Goal: Task Accomplishment & Management: Use online tool/utility

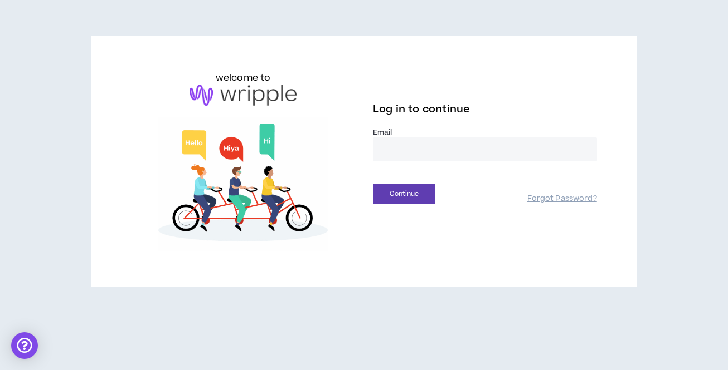
click at [489, 157] on input "email" at bounding box center [485, 150] width 224 height 24
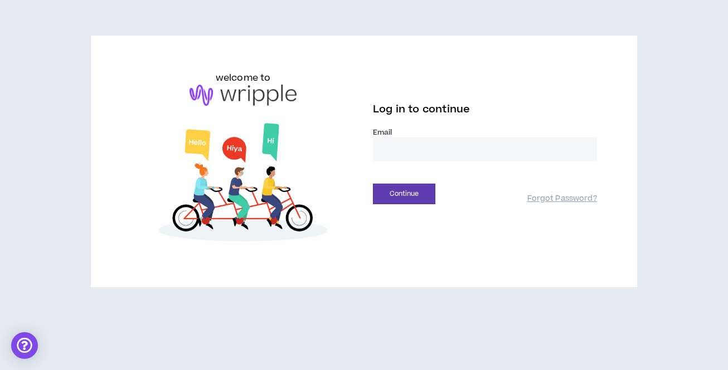
type input "**********"
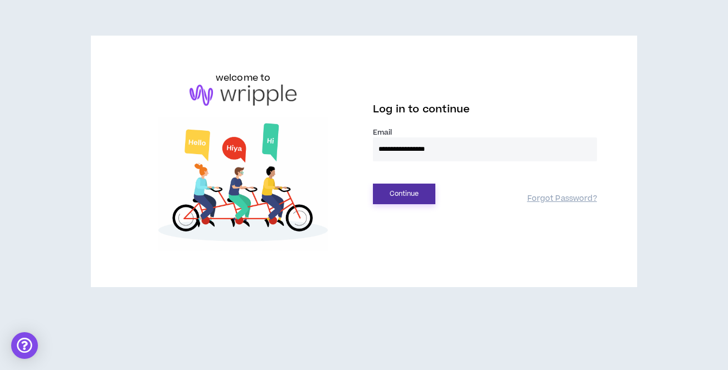
click at [420, 191] on button "Continue" at bounding box center [404, 194] width 62 height 21
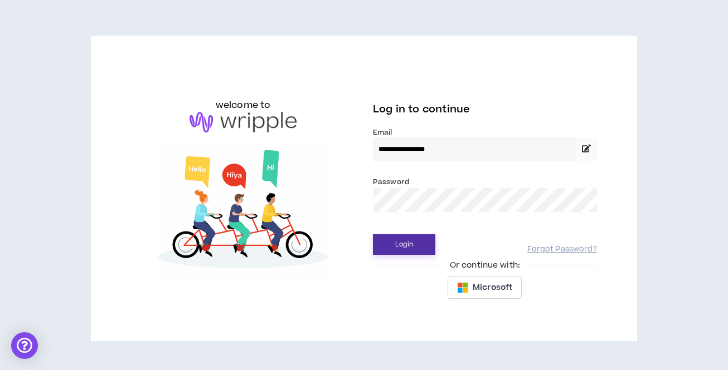
click at [382, 253] on button "Login" at bounding box center [404, 245] width 62 height 21
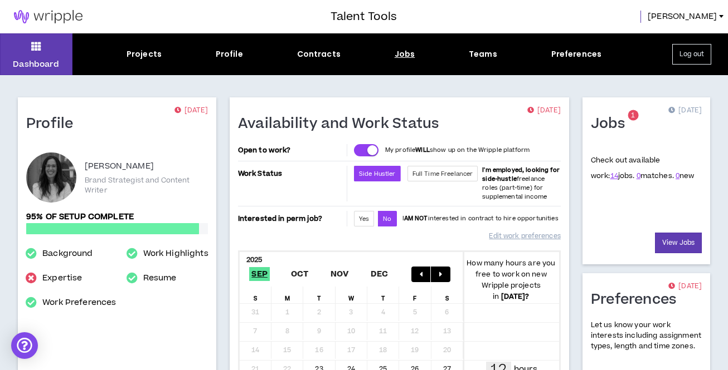
click at [404, 55] on div "Jobs" at bounding box center [404, 54] width 21 height 12
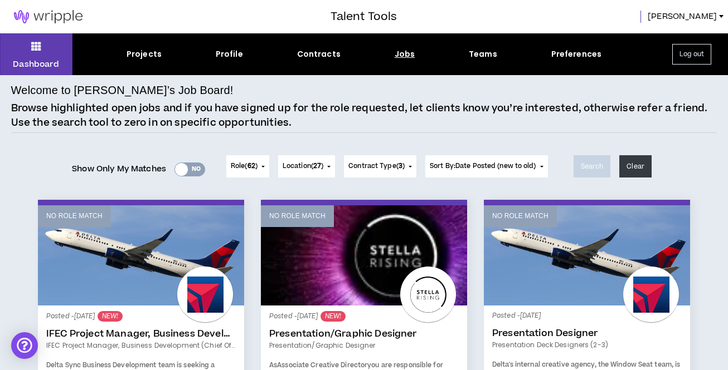
click at [189, 169] on div "Yes No" at bounding box center [189, 170] width 31 height 14
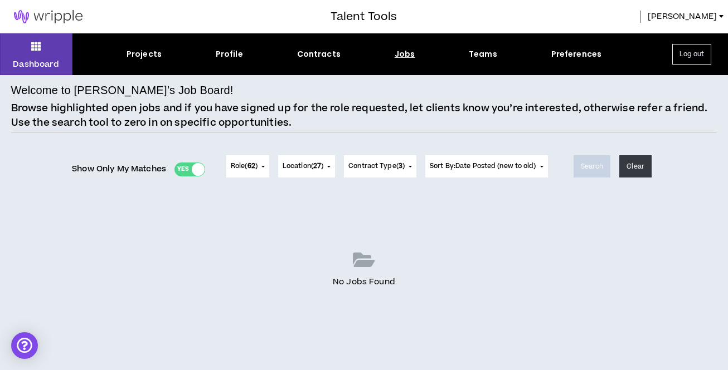
click at [178, 167] on div "Yes No" at bounding box center [189, 170] width 31 height 14
